Goal: Task Accomplishment & Management: Manage account settings

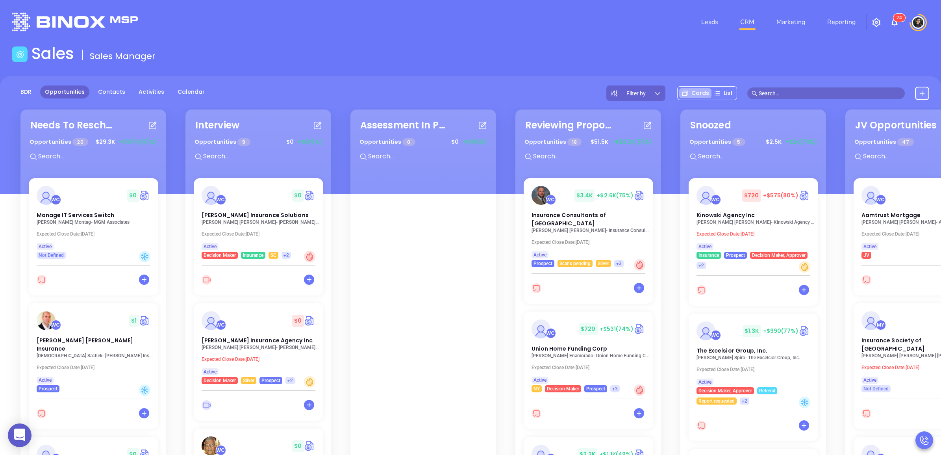
click at [453, 44] on div "Sales Sales Manager" at bounding box center [470, 55] width 926 height 22
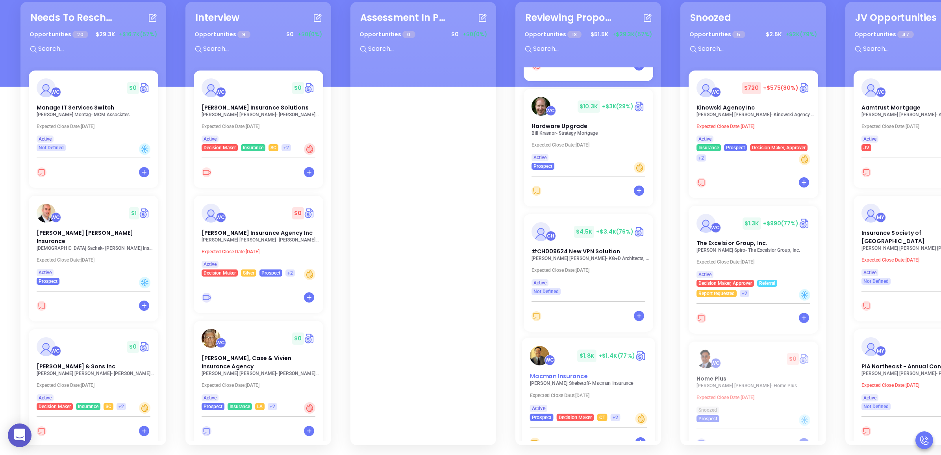
click at [542, 347] on div "WC $ 1.8K +$1.4K (77%) Macman Insurance" at bounding box center [588, 363] width 127 height 35
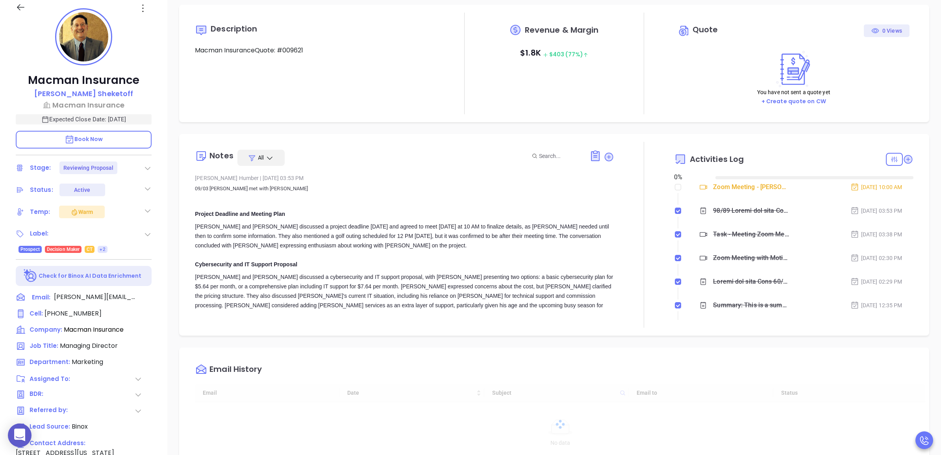
type input "[DATE]"
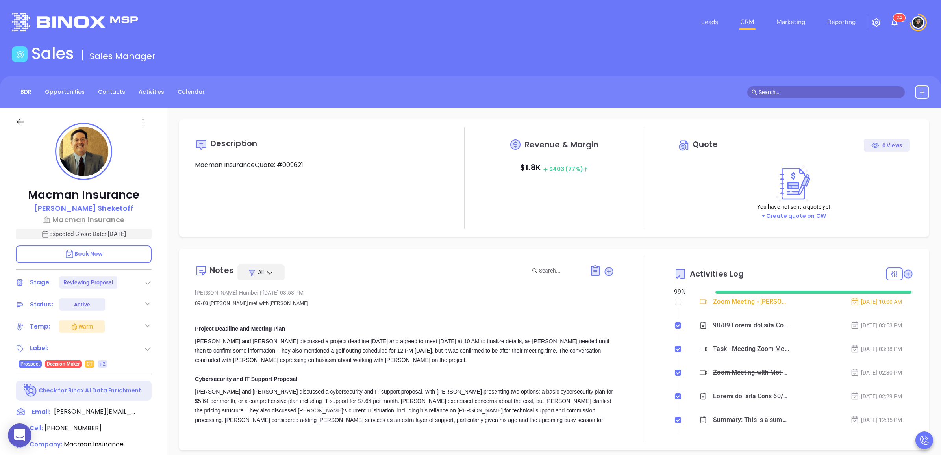
scroll to position [205, 0]
type input "[PERSON_NAME]"
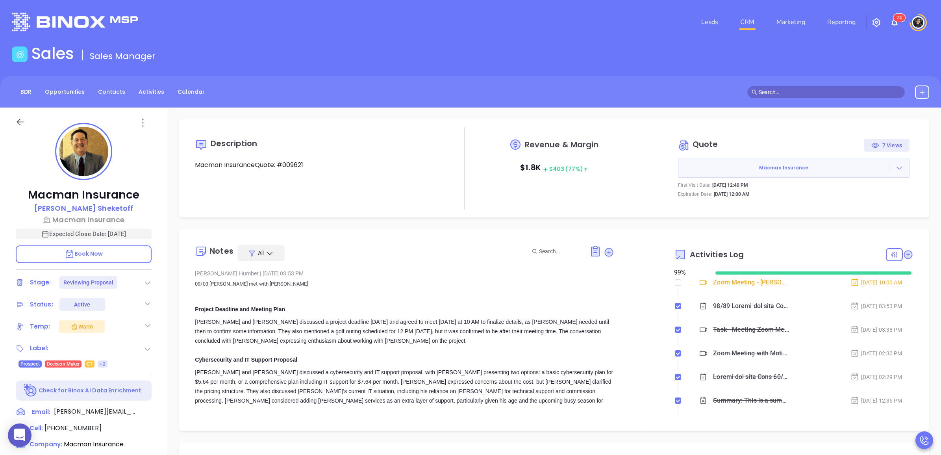
drag, startPoint x: 568, startPoint y: 33, endPoint x: 501, endPoint y: 3, distance: 73.6
click at [568, 31] on div "Leads CRM Marketing Reporting 2 4" at bounding box center [624, 22] width 617 height 28
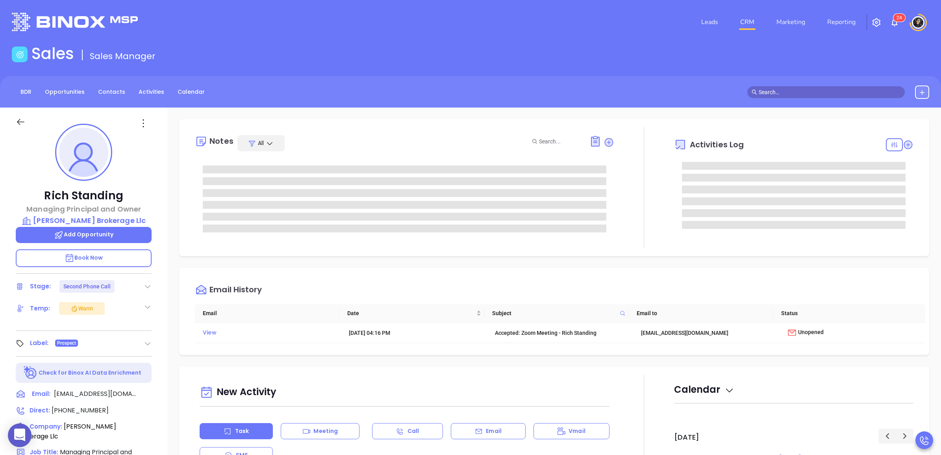
type input "[PERSON_NAME]"
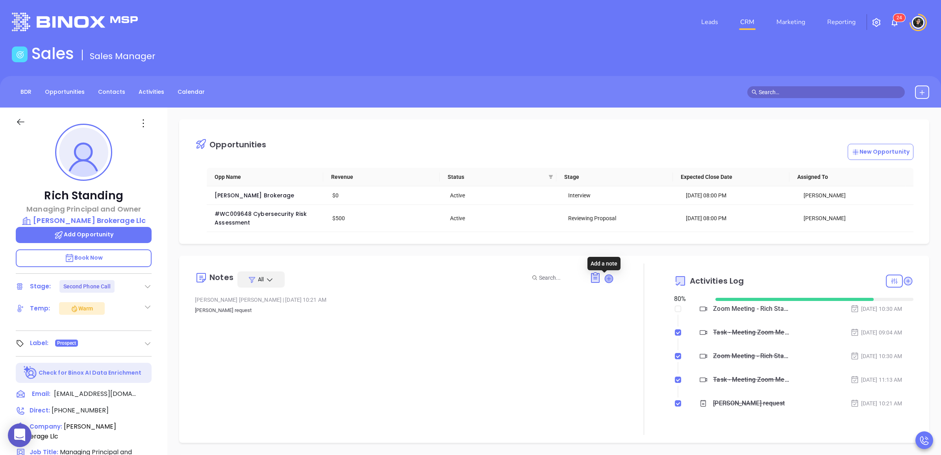
click at [604, 282] on icon at bounding box center [608, 278] width 8 height 8
click at [383, 349] on div at bounding box center [389, 356] width 389 height 94
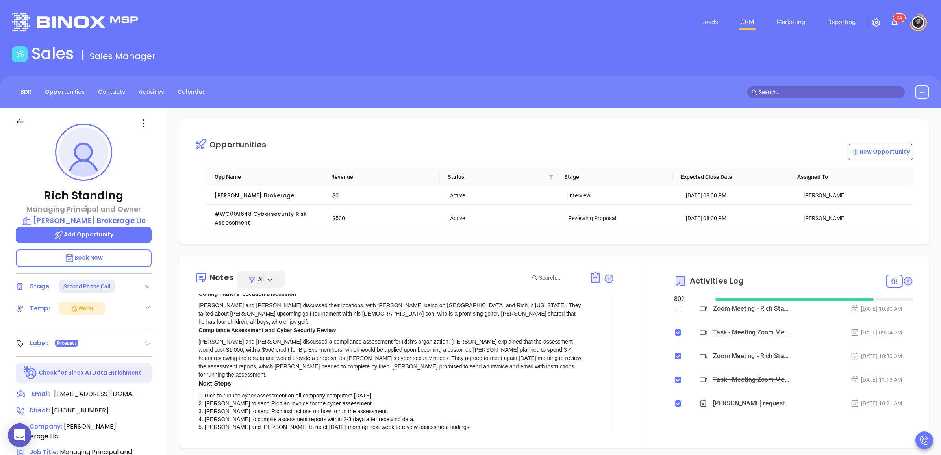
scroll to position [115, 0]
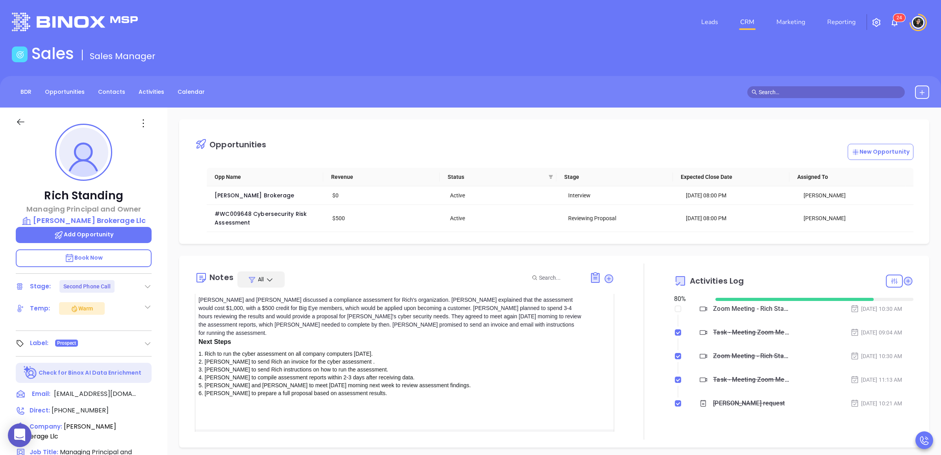
click at [571, 441] on button "Save" at bounding box center [588, 448] width 51 height 15
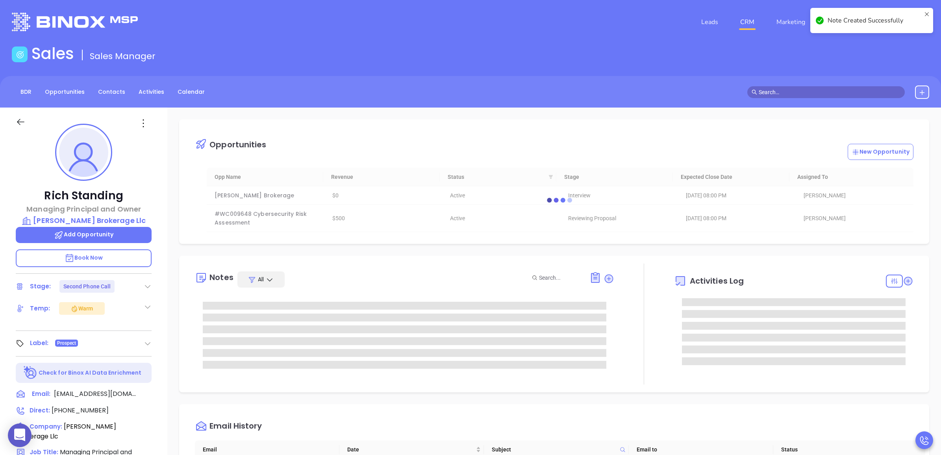
scroll to position [0, 0]
